Goal: Find specific page/section: Find specific page/section

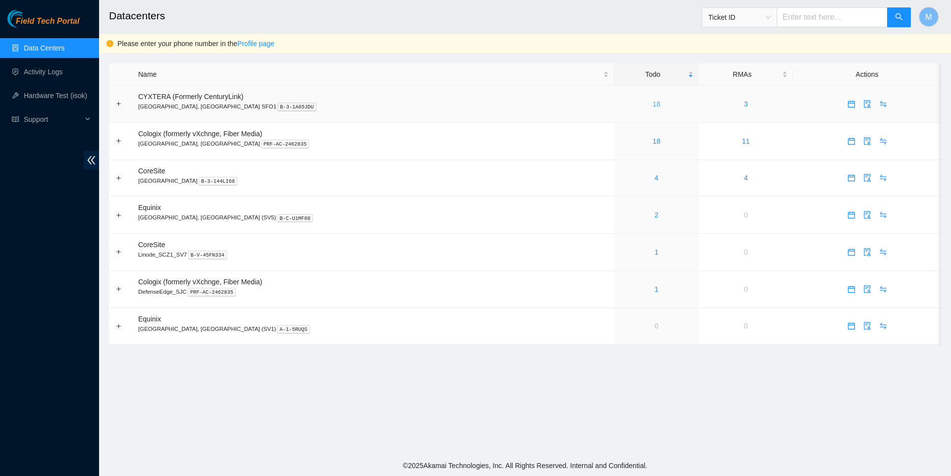
click at [653, 102] on link "18" at bounding box center [657, 104] width 8 height 8
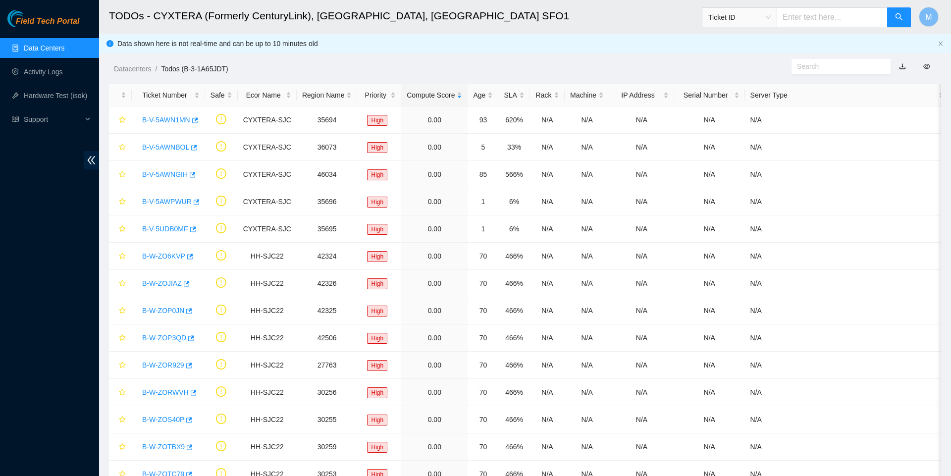
click at [30, 51] on link "Data Centers" at bounding box center [44, 48] width 41 height 8
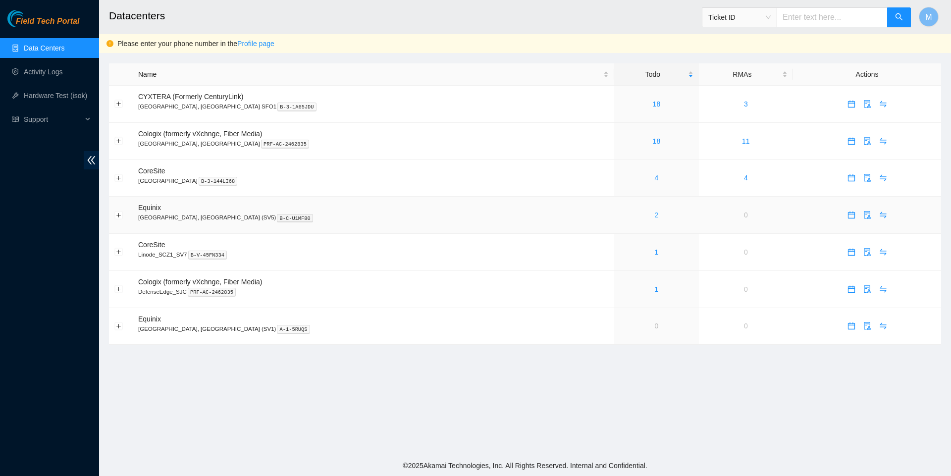
click at [655, 219] on link "2" at bounding box center [657, 215] width 4 height 8
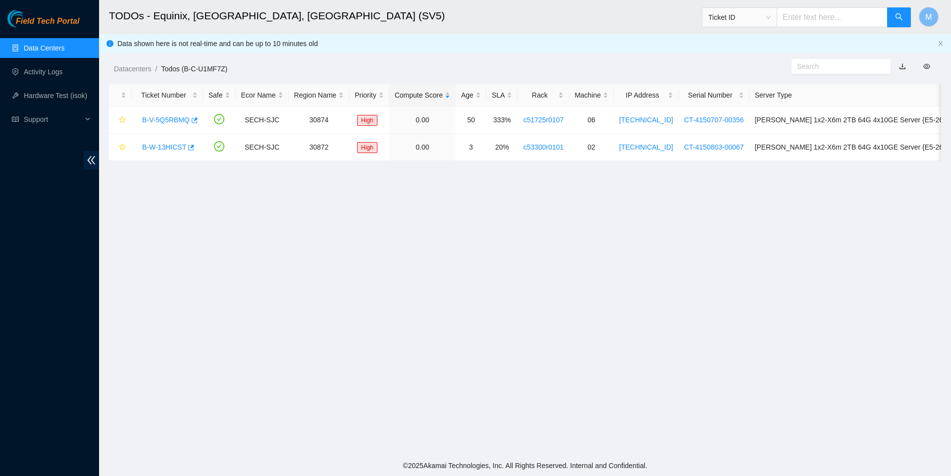
click at [63, 46] on link "Data Centers" at bounding box center [44, 48] width 41 height 8
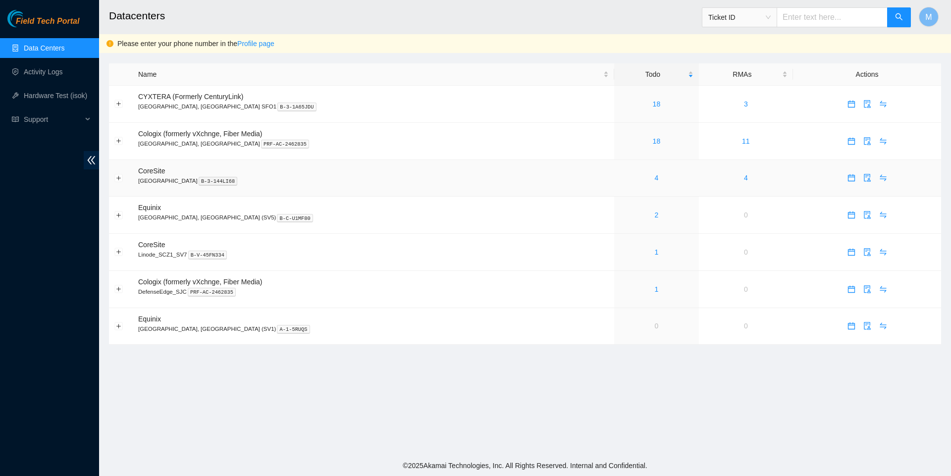
click at [619, 181] on div "4" at bounding box center [656, 177] width 74 height 11
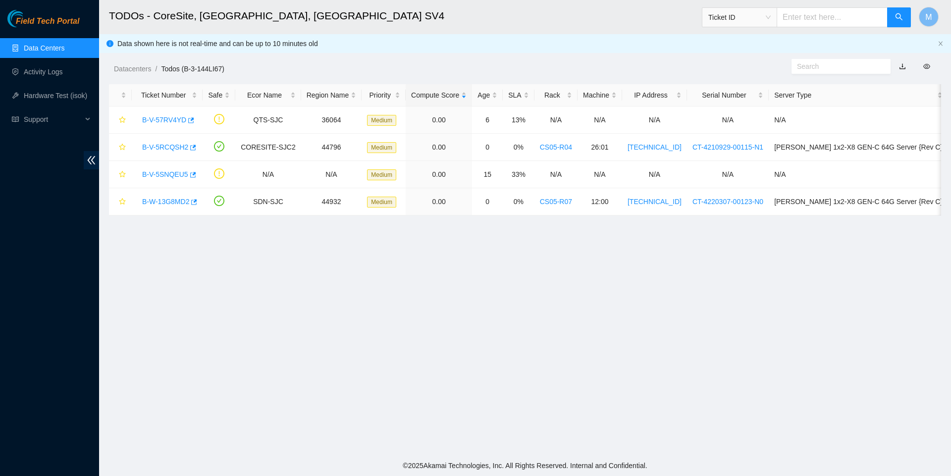
click at [64, 50] on link "Data Centers" at bounding box center [44, 48] width 41 height 8
